Goal: Register for event/course

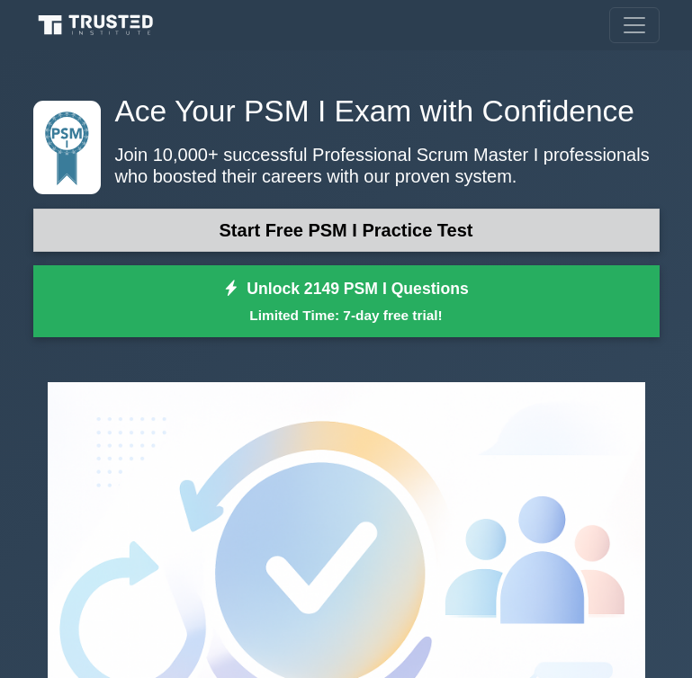
click at [335, 242] on link "Start Free PSM I Practice Test" at bounding box center [346, 230] width 626 height 43
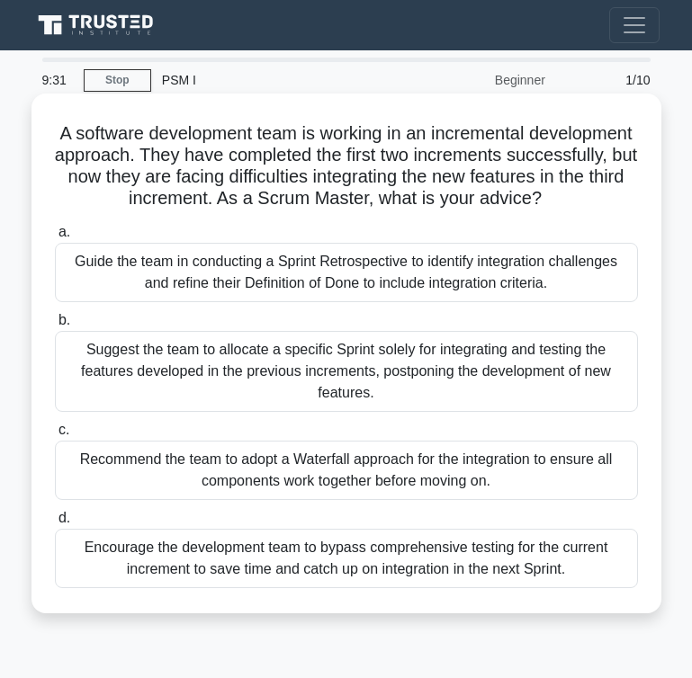
click at [348, 280] on div "Guide the team in conducting a Sprint Retrospective to identify integration cha…" at bounding box center [346, 272] width 583 height 59
click at [55, 238] on input "a. Guide the team in conducting a Sprint Retrospective to identify integration …" at bounding box center [55, 233] width 0 height 12
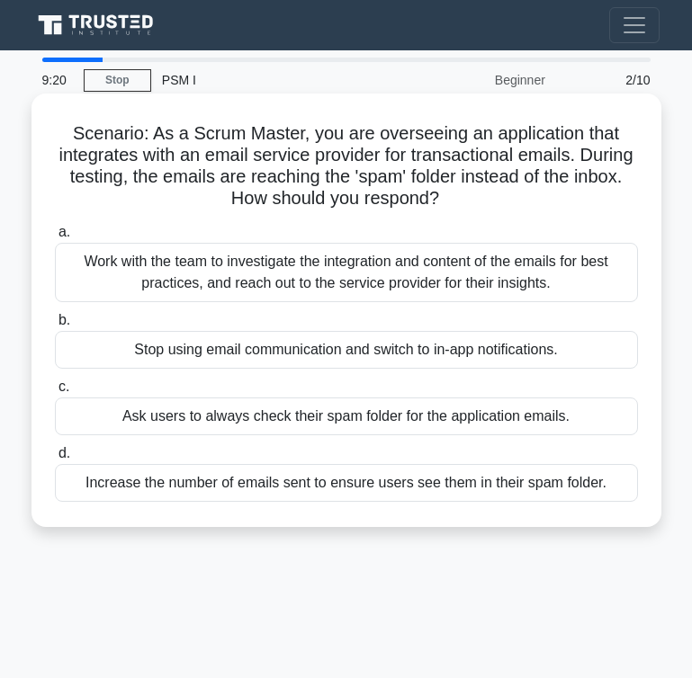
click at [417, 288] on div "Work with the team to investigate the integration and content of the emails for…" at bounding box center [346, 272] width 583 height 59
click at [55, 238] on input "a. Work with the team to investigate the integration and content of the emails …" at bounding box center [55, 233] width 0 height 12
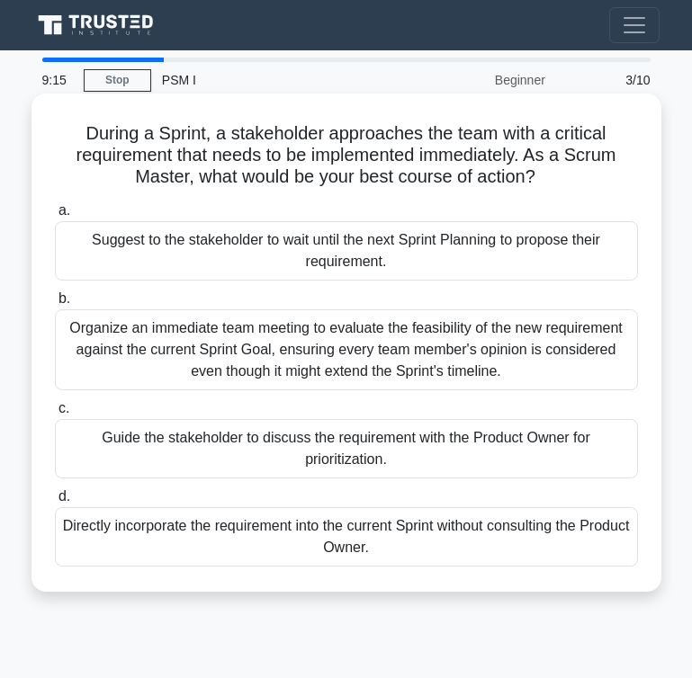
click at [372, 344] on div "Organize an immediate team meeting to evaluate the feasibility of the new requi…" at bounding box center [346, 350] width 583 height 81
click at [55, 305] on input "b. Organize an immediate team meeting to evaluate the feasibility of the new re…" at bounding box center [55, 299] width 0 height 12
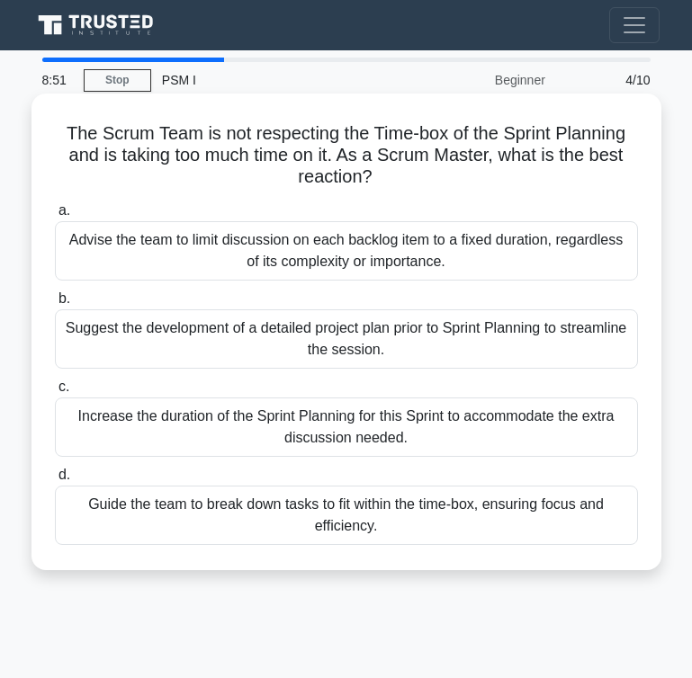
click at [402, 433] on div "Increase the duration of the Sprint Planning for this Sprint to accommodate the…" at bounding box center [346, 427] width 583 height 59
click at [55, 393] on input "c. Increase the duration of the Sprint Planning for this Sprint to accommodate …" at bounding box center [55, 387] width 0 height 12
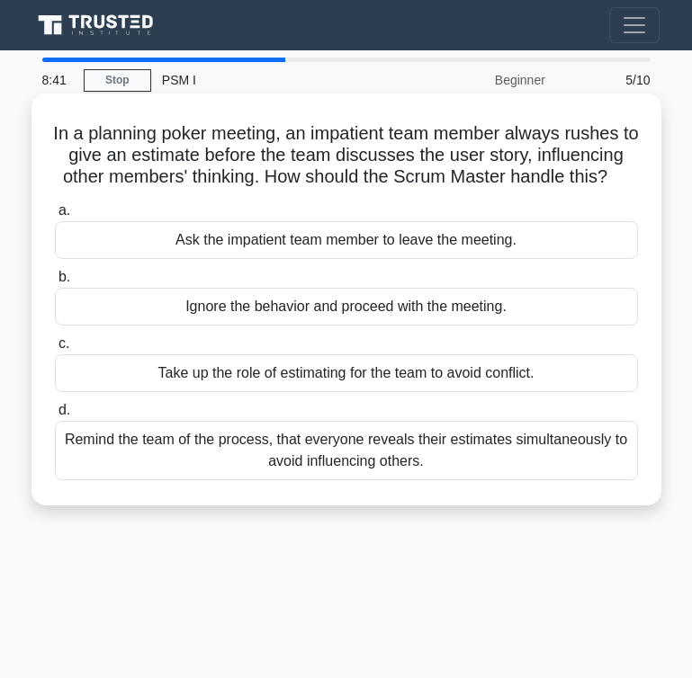
click at [302, 449] on div "Remind the team of the process, that everyone reveals their estimates simultane…" at bounding box center [346, 450] width 583 height 59
click at [55, 417] on input "d. Remind the team of the process, that everyone reveals their estimates simult…" at bounding box center [55, 411] width 0 height 12
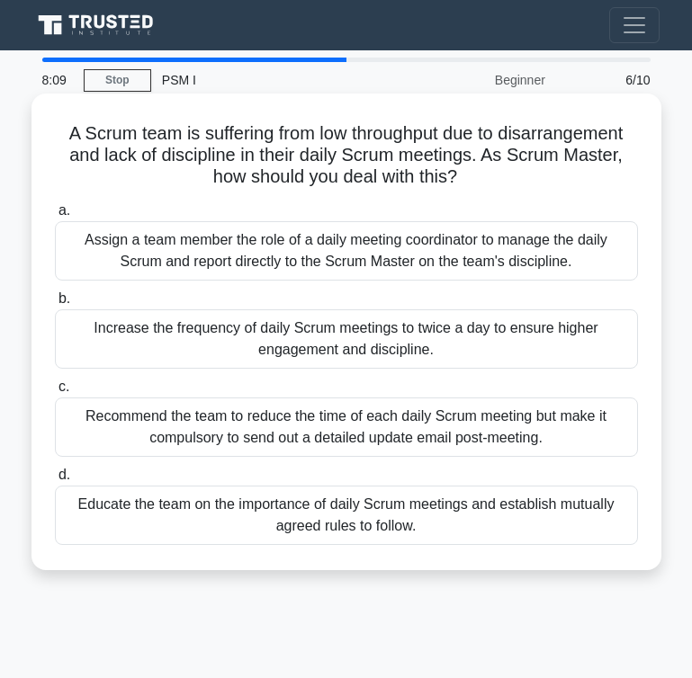
click at [381, 244] on div "Assign a team member the role of a daily meeting coordinator to manage the dail…" at bounding box center [346, 250] width 583 height 59
click at [55, 217] on input "a. Assign a team member the role of a daily meeting coordinator to manage the d…" at bounding box center [55, 211] width 0 height 12
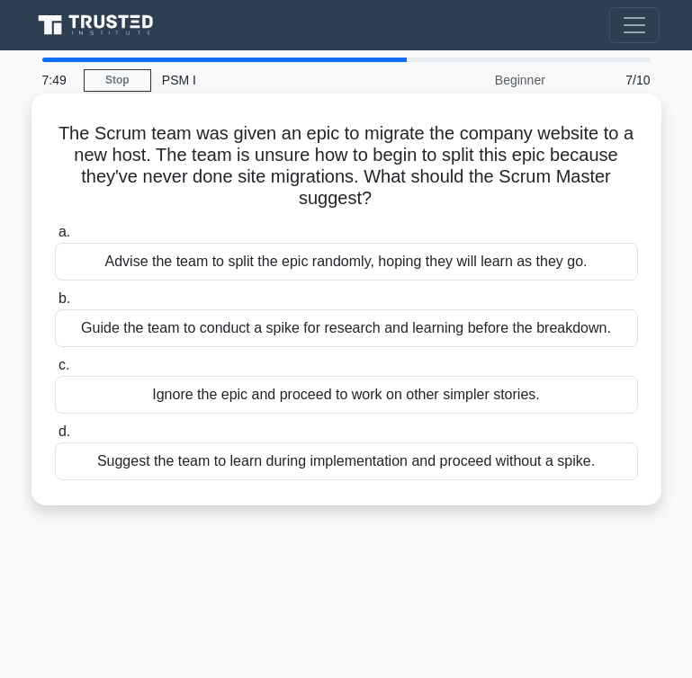
click at [530, 328] on div "Guide the team to conduct a spike for research and learning before the breakdow…" at bounding box center [346, 329] width 583 height 38
click at [55, 305] on input "b. Guide the team to conduct a spike for research and learning before the break…" at bounding box center [55, 299] width 0 height 12
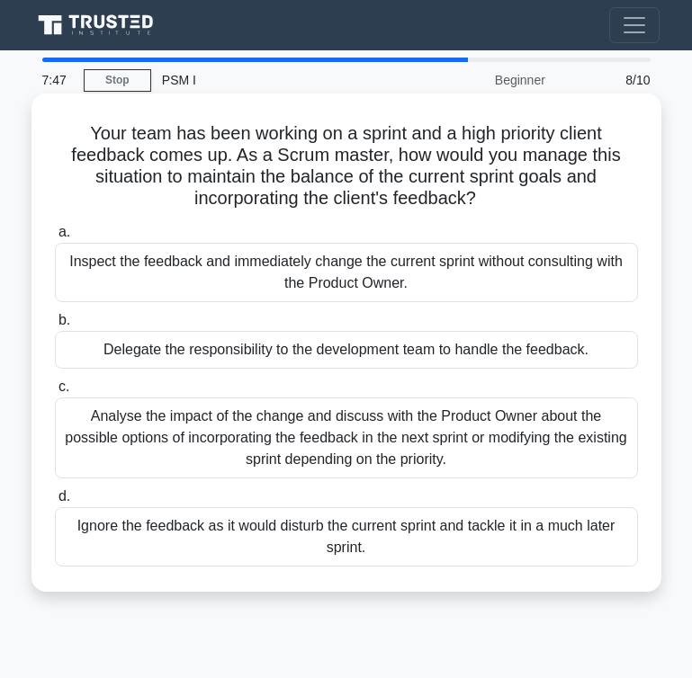
click at [334, 444] on div "Analyse the impact of the change and discuss with the Product Owner about the p…" at bounding box center [346, 438] width 583 height 81
click at [55, 393] on input "c. Analyse the impact of the change and discuss with the Product Owner about th…" at bounding box center [55, 387] width 0 height 12
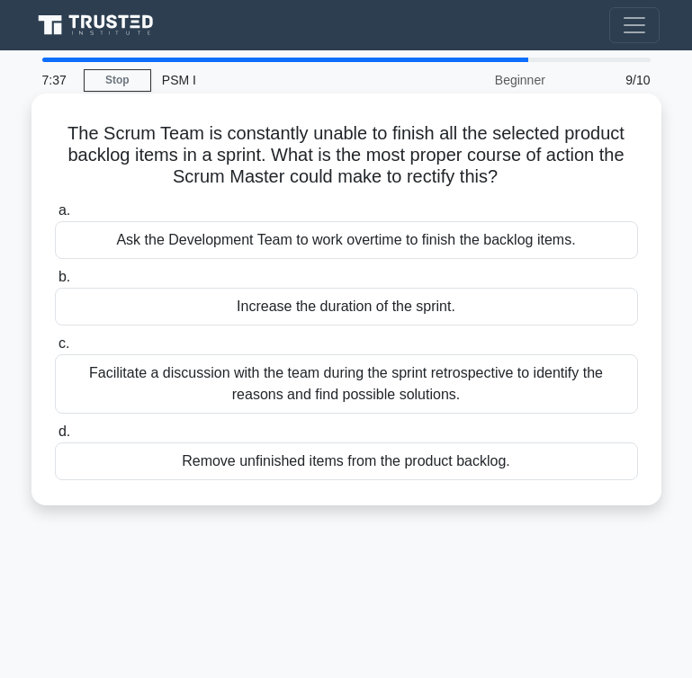
click at [325, 375] on div "Facilitate a discussion with the team during the sprint retrospective to identi…" at bounding box center [346, 384] width 583 height 59
click at [55, 350] on input "c. Facilitate a discussion with the team during the sprint retrospective to ide…" at bounding box center [55, 344] width 0 height 12
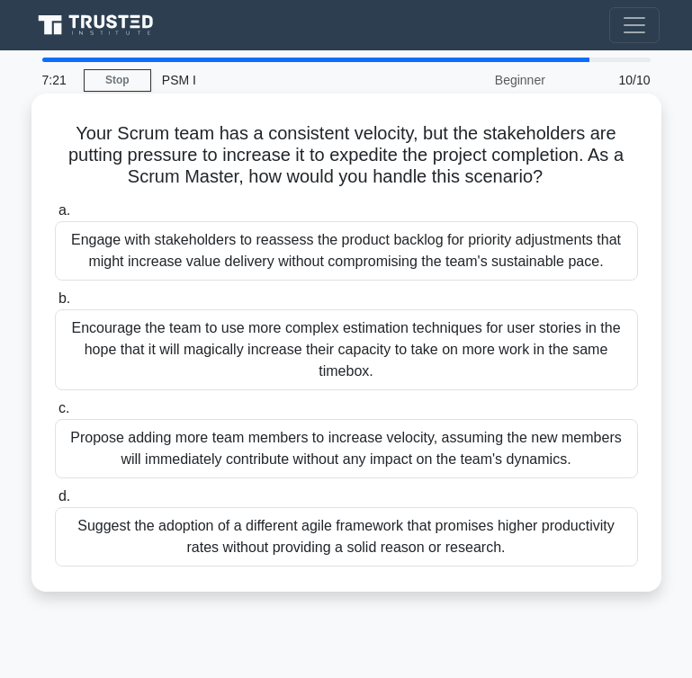
click at [389, 454] on div "Propose adding more team members to increase velocity, assuming the new members…" at bounding box center [346, 448] width 583 height 59
click at [55, 415] on input "c. Propose adding more team members to increase velocity, assuming the new memb…" at bounding box center [55, 409] width 0 height 12
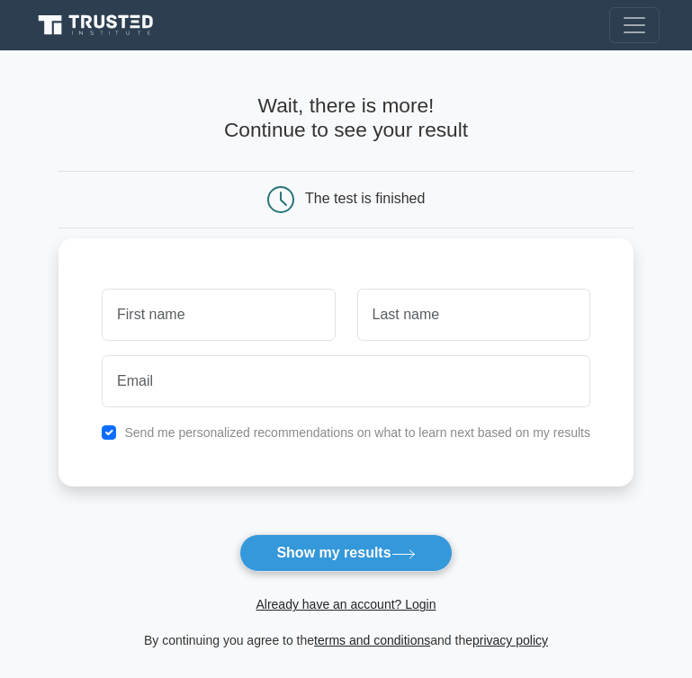
click at [251, 328] on input "text" at bounding box center [218, 315] width 233 height 52
type input "l"
click at [428, 354] on div at bounding box center [346, 381] width 510 height 67
click at [428, 337] on input "text" at bounding box center [473, 315] width 233 height 52
type input "k"
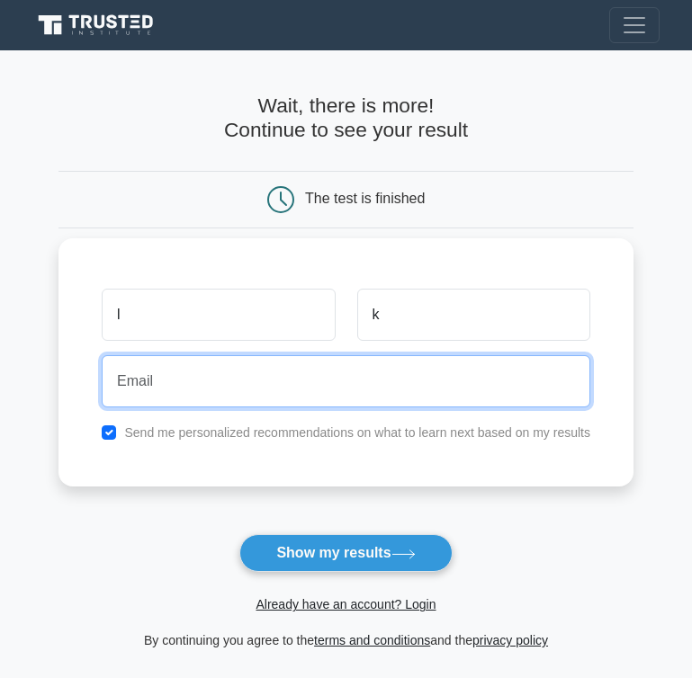
click at [274, 383] on input "email" at bounding box center [346, 381] width 489 height 52
type input "naiii@duck.com"
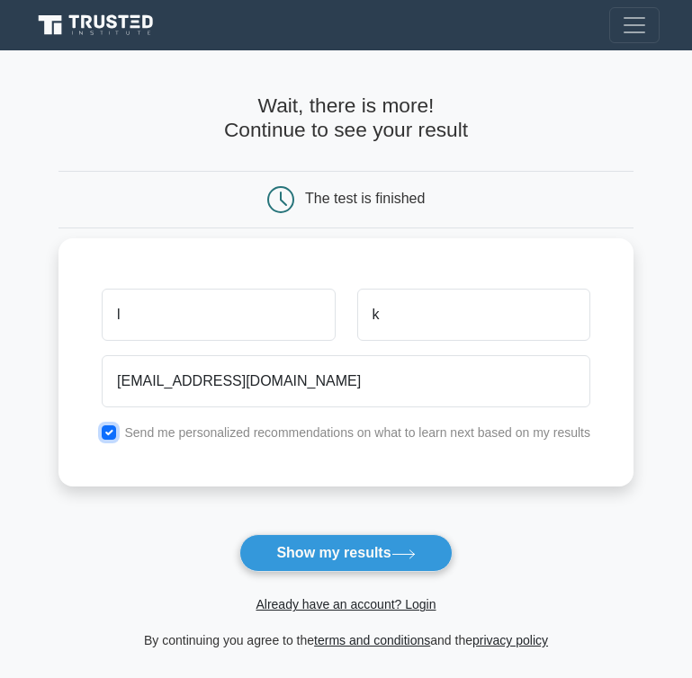
click at [113, 435] on input "checkbox" at bounding box center [109, 433] width 14 height 14
checkbox input "false"
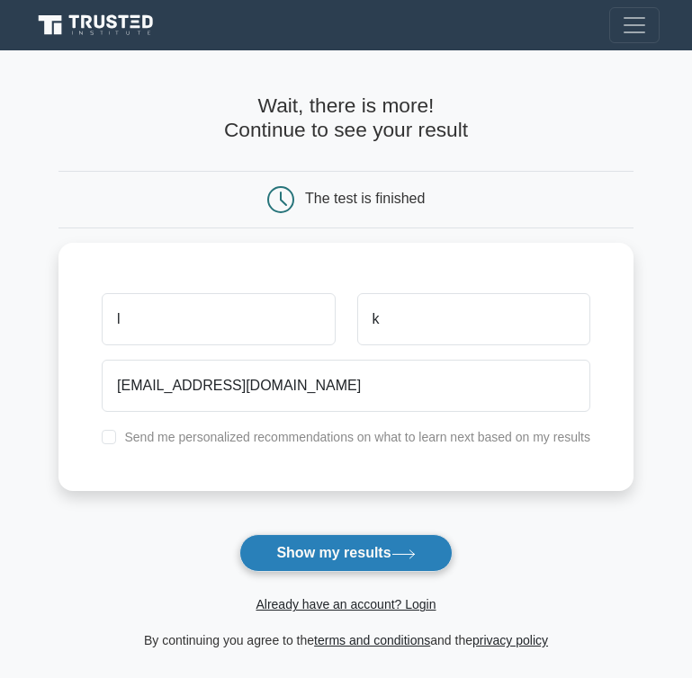
click at [296, 547] on button "Show my results" at bounding box center [345, 553] width 212 height 38
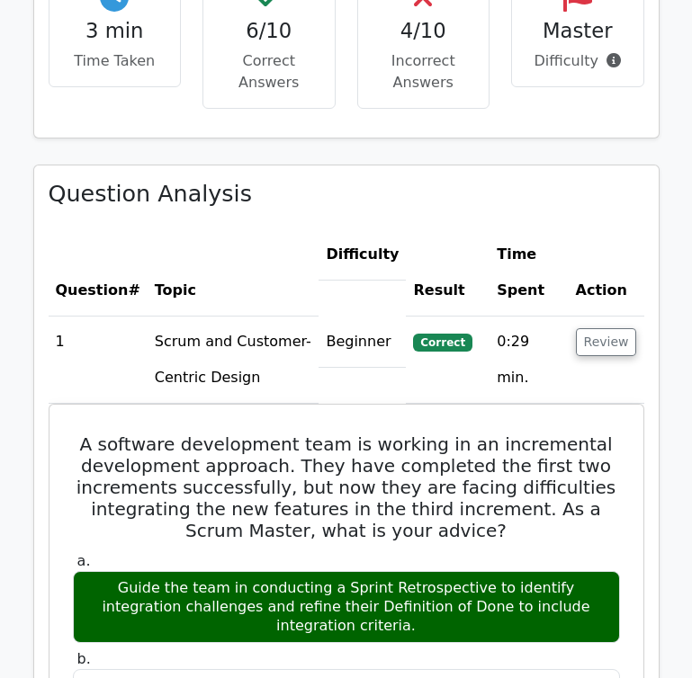
scroll to position [1388, 0]
